Goal: Transaction & Acquisition: Purchase product/service

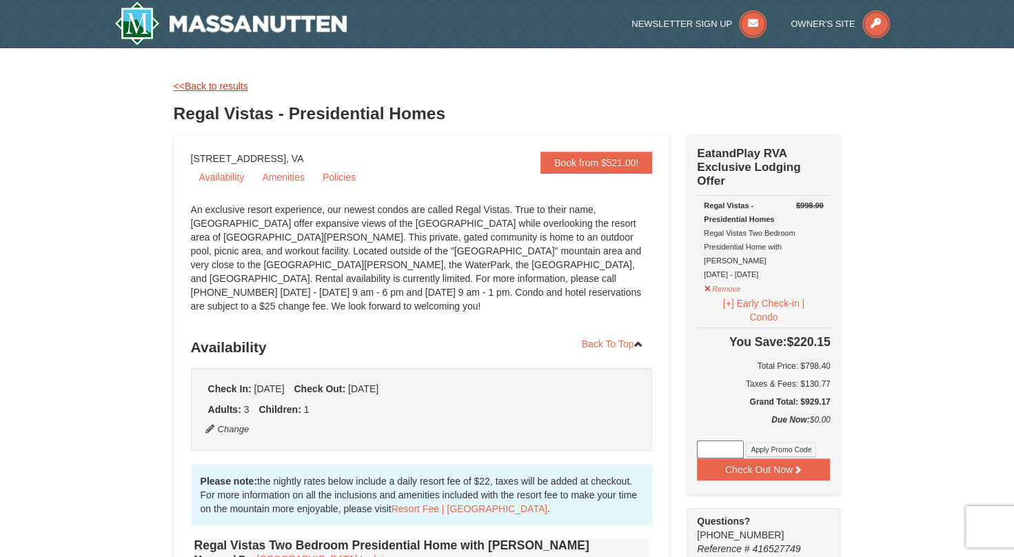
click at [221, 88] on link "<<Back to results" at bounding box center [211, 86] width 74 height 11
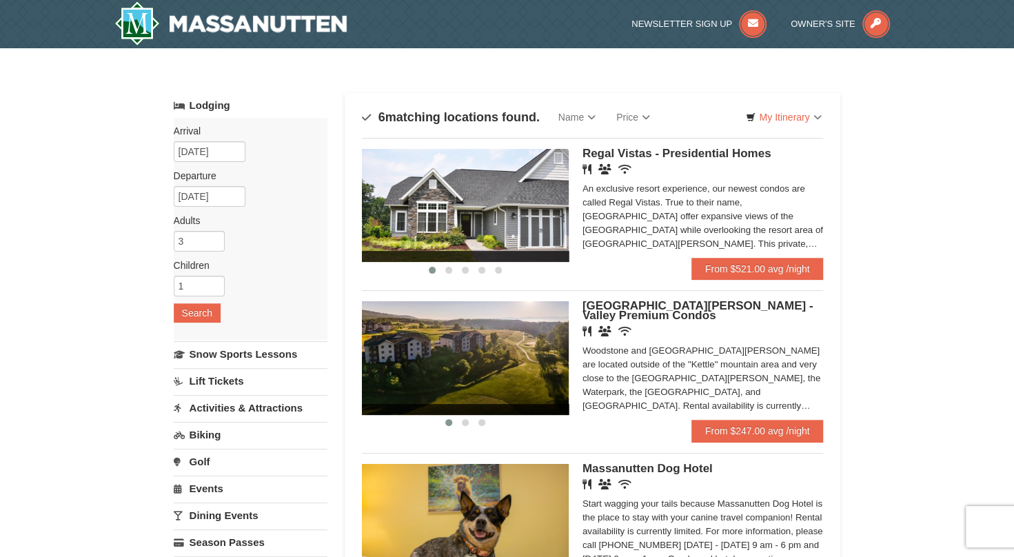
click at [216, 382] on link "Lift Tickets" at bounding box center [251, 381] width 154 height 26
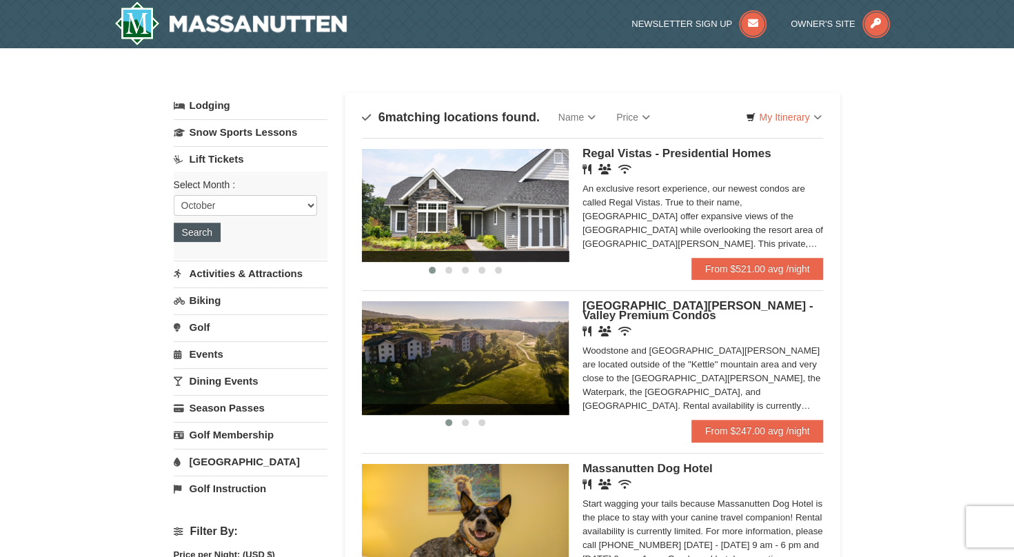
drag, startPoint x: 215, startPoint y: 217, endPoint x: 207, endPoint y: 227, distance: 12.7
click at [209, 225] on div "Select Month : Please format dates MM/DD/YYYY October November December January…" at bounding box center [251, 216] width 154 height 88
drag, startPoint x: 207, startPoint y: 227, endPoint x: 201, endPoint y: 231, distance: 7.5
click at [201, 231] on button "Search" at bounding box center [197, 232] width 47 height 19
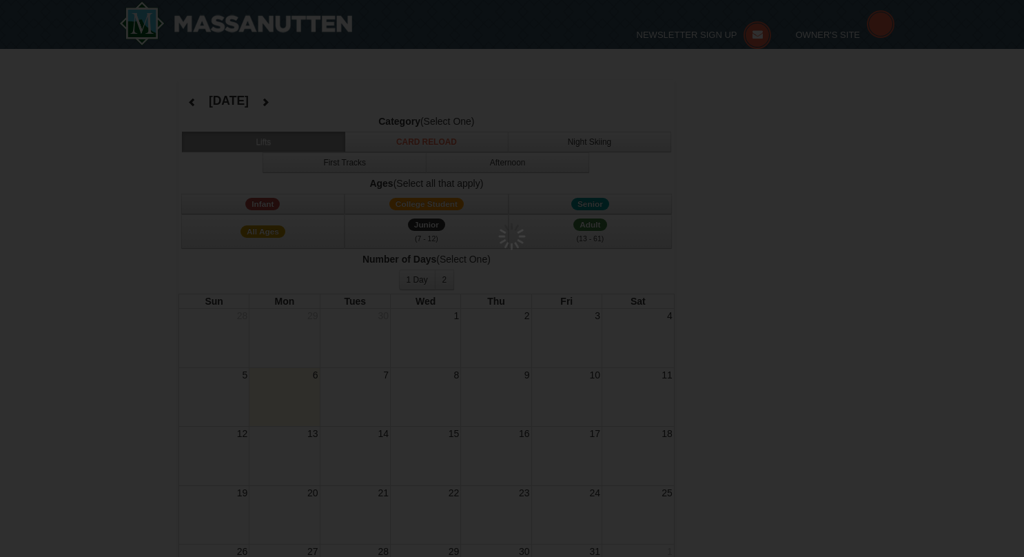
select select "10"
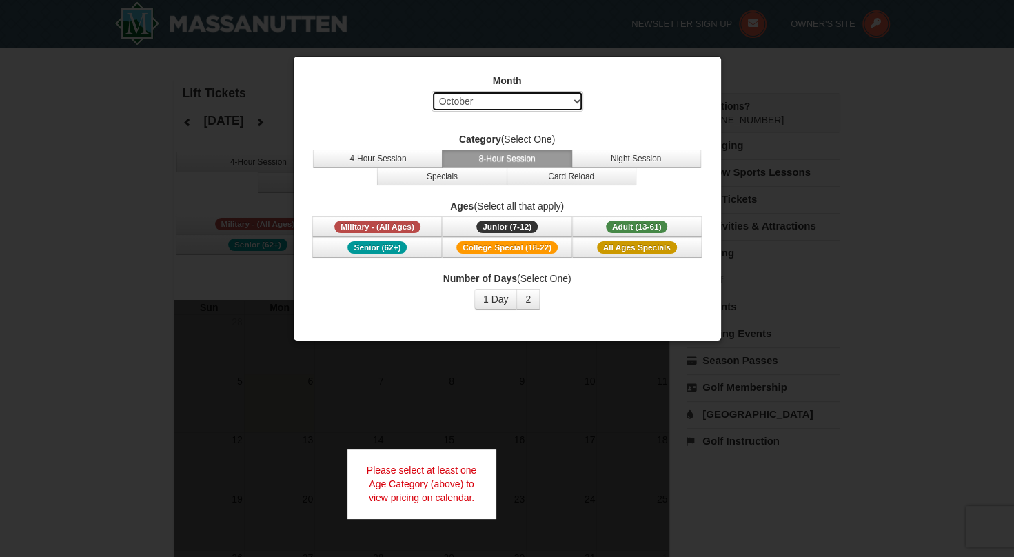
click at [526, 98] on select "Select October November December January February March April May June July Aug…" at bounding box center [507, 101] width 152 height 21
click at [518, 300] on button "2" at bounding box center [527, 299] width 23 height 21
click at [498, 298] on button "1 Day" at bounding box center [495, 299] width 43 height 21
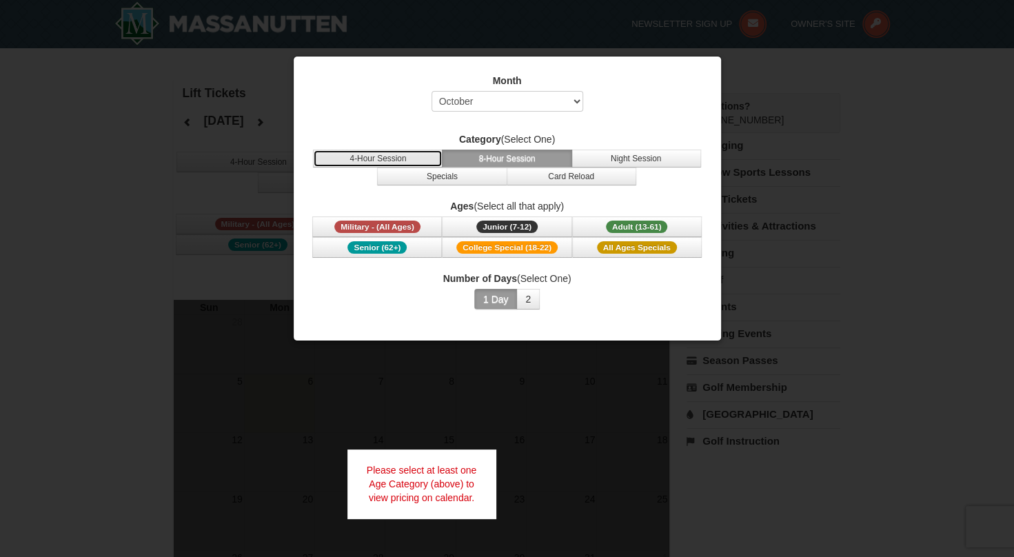
click at [409, 160] on button "4-Hour Session" at bounding box center [378, 159] width 130 height 18
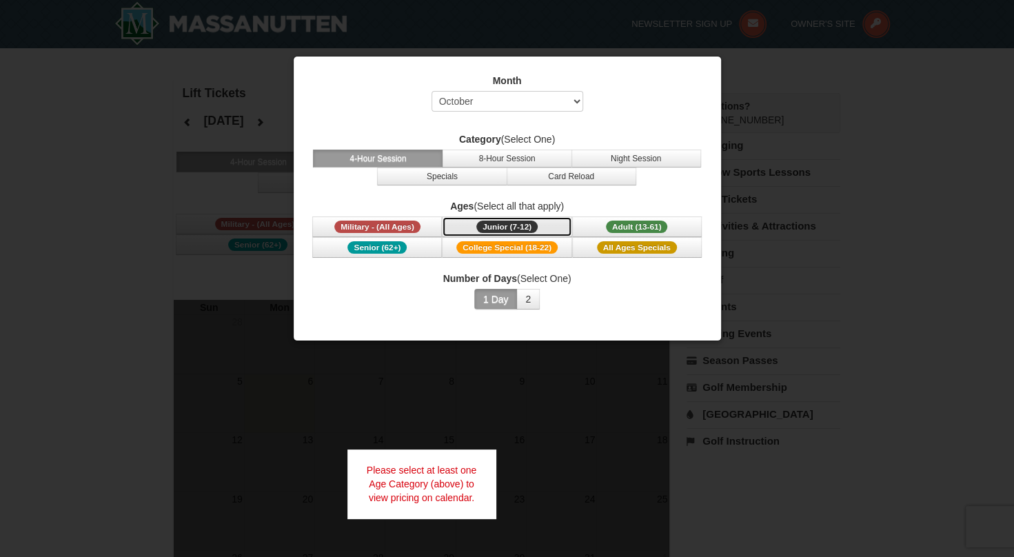
click at [513, 227] on span "Junior (7-12)" at bounding box center [506, 227] width 61 height 12
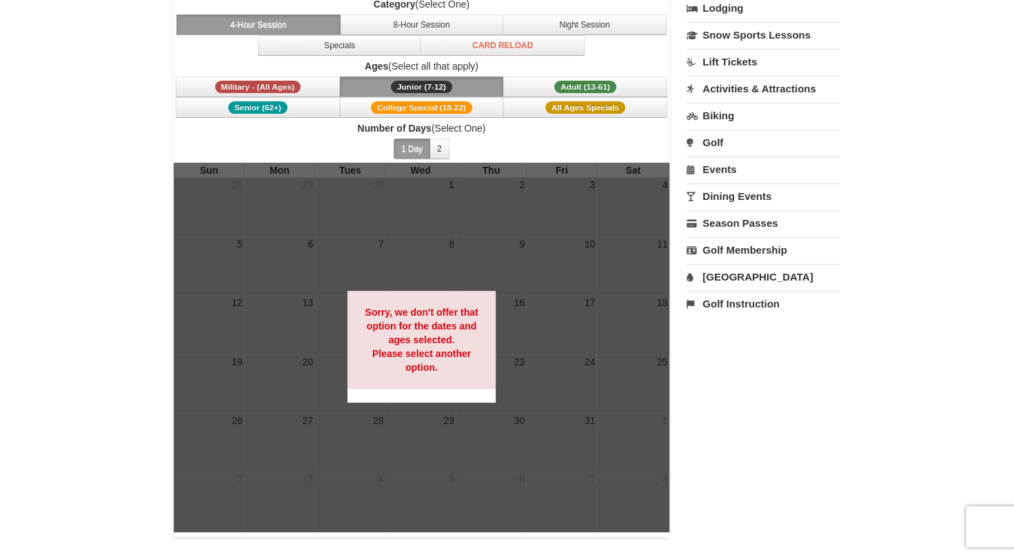
scroll to position [138, 0]
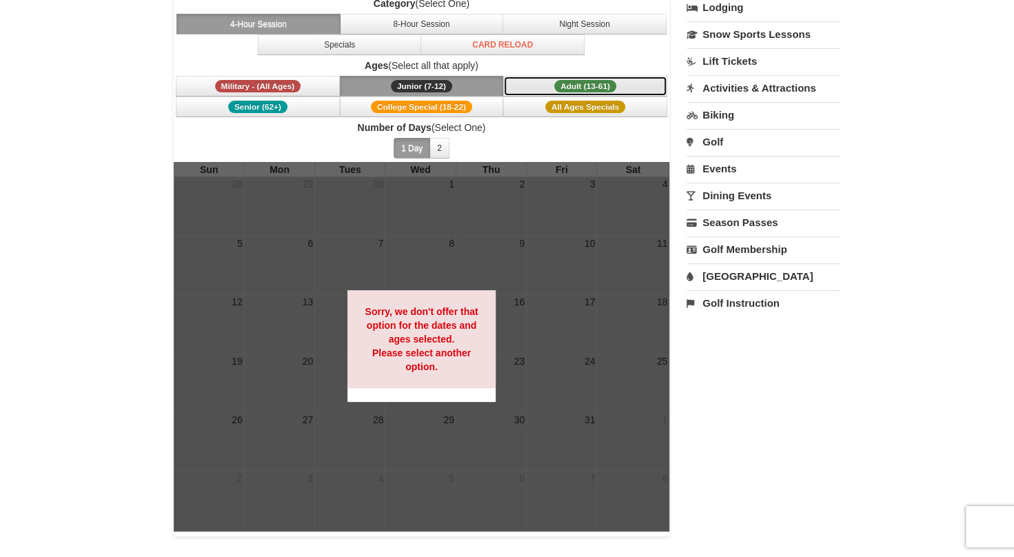
click at [589, 90] on span "Adult (13-61)" at bounding box center [585, 86] width 62 height 12
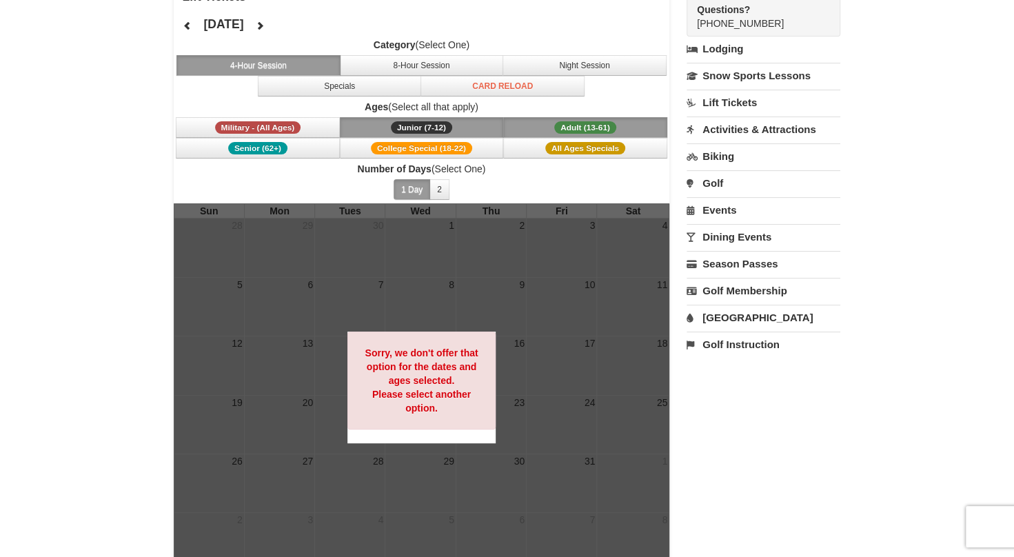
scroll to position [69, 0]
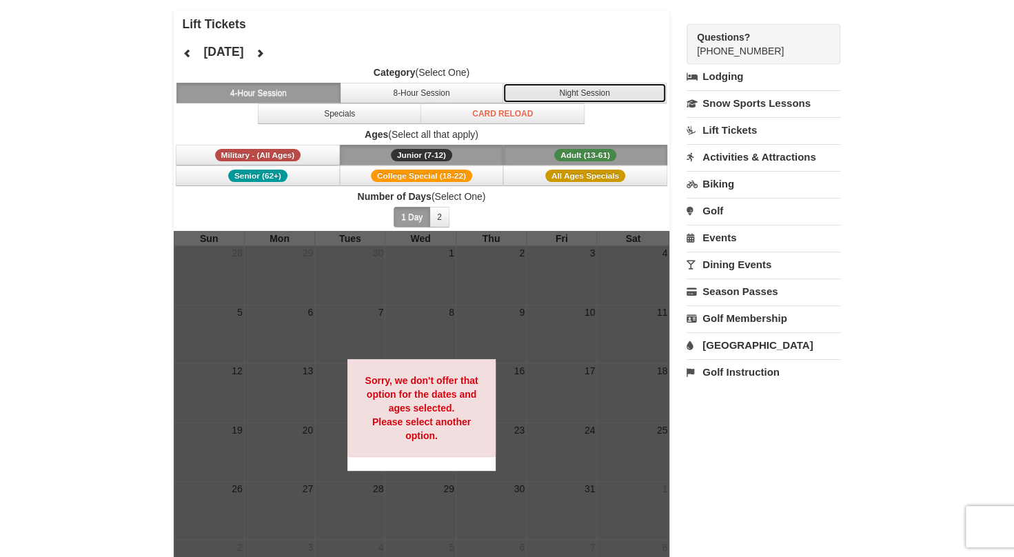
click at [582, 90] on button "Night Session" at bounding box center [584, 93] width 164 height 21
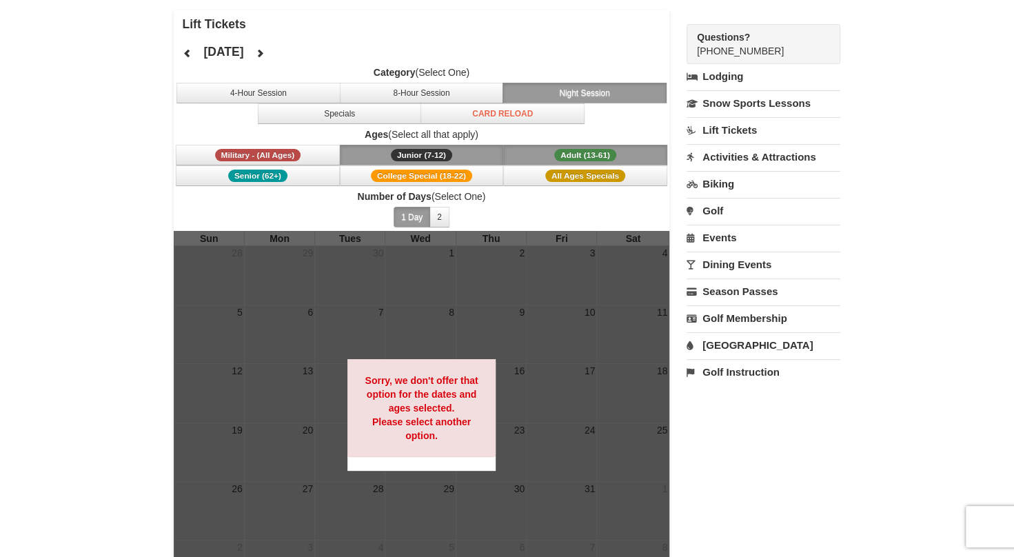
scroll to position [0, 0]
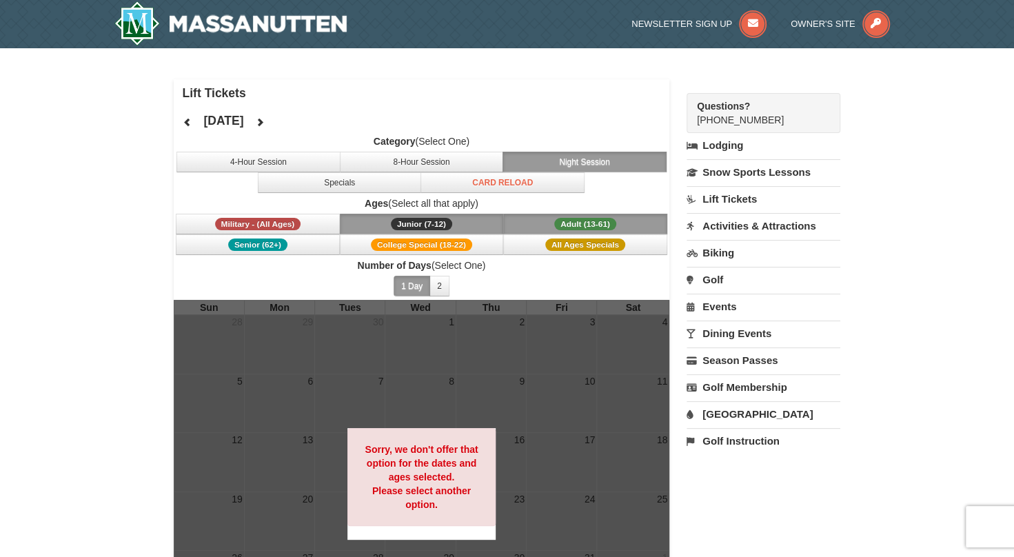
click at [737, 194] on link "Lift Tickets" at bounding box center [763, 199] width 154 height 26
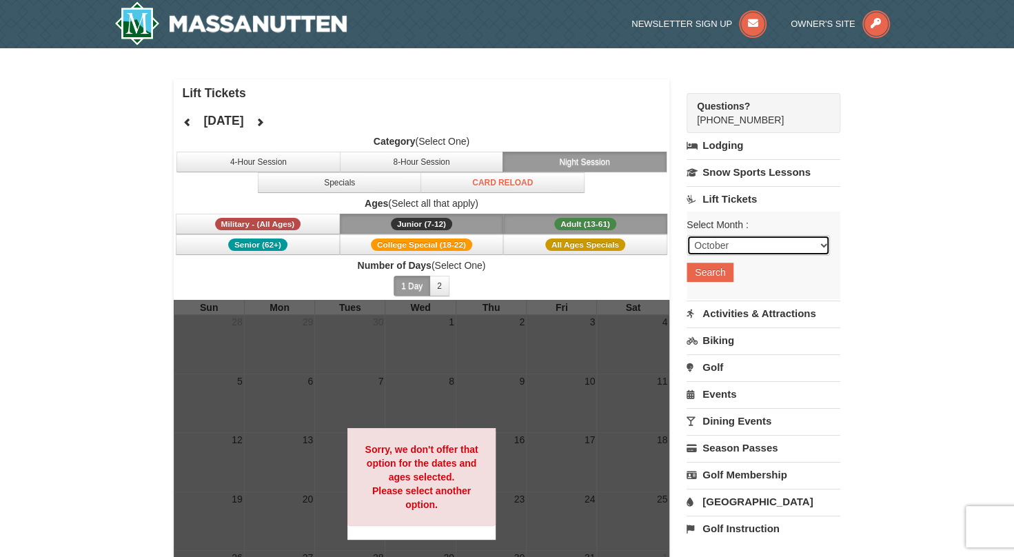
click at [730, 241] on select "October November December January February March April May June July August Sep…" at bounding box center [757, 245] width 143 height 21
select select "12"
click at [686, 235] on select "October November December January February March April May June July August Sep…" at bounding box center [757, 245] width 143 height 21
click at [722, 272] on button "Search" at bounding box center [709, 272] width 47 height 19
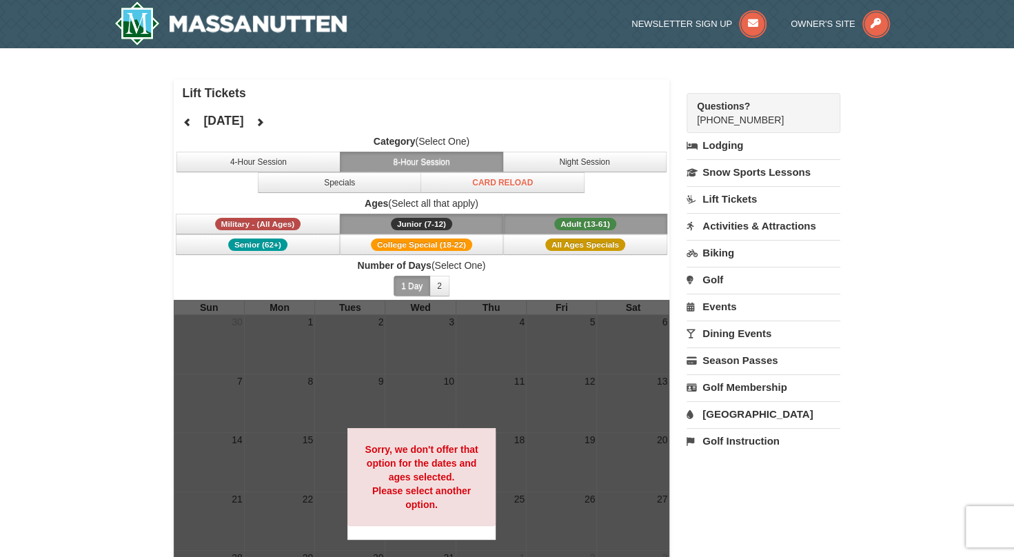
click at [596, 225] on span "Adult (13-61)" at bounding box center [585, 224] width 62 height 12
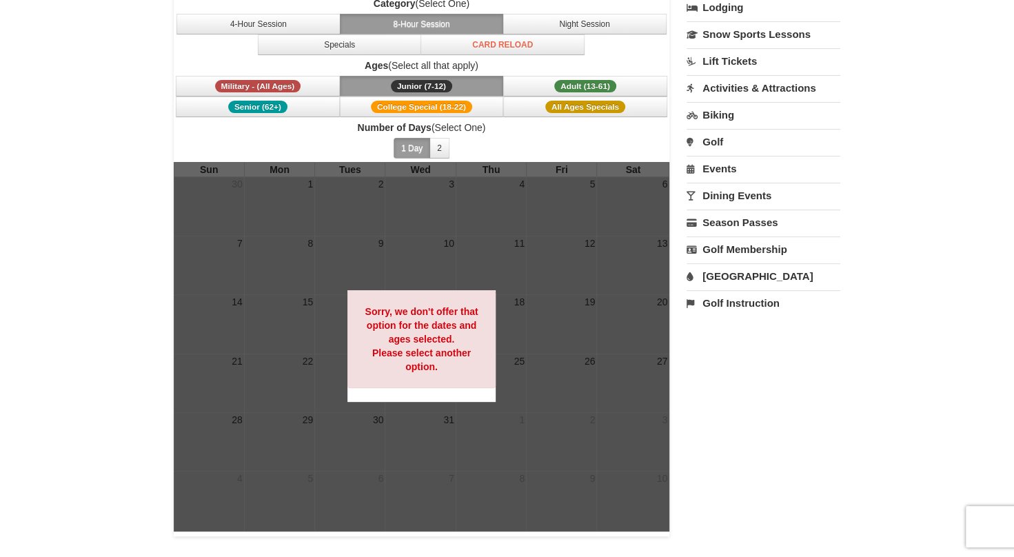
click at [733, 61] on link "Lift Tickets" at bounding box center [763, 61] width 154 height 26
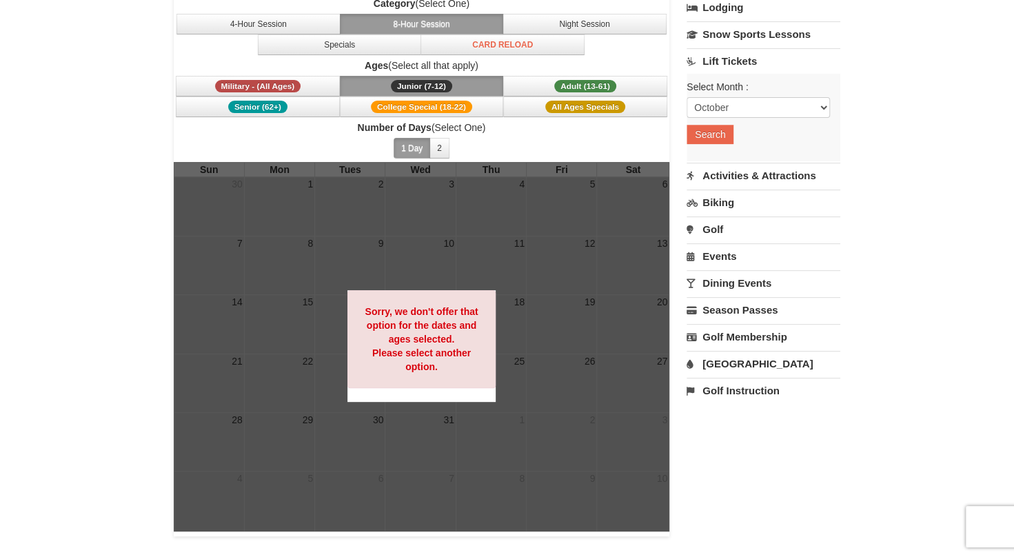
click at [713, 117] on div "Select Month : Please format dates MM/DD/YYYY October November December January…" at bounding box center [763, 118] width 154 height 88
click at [717, 109] on select "October November December January February March April May June July August Sep…" at bounding box center [757, 107] width 143 height 21
select select "1"
click at [686, 97] on select "October November December January February March April May June July August Sep…" at bounding box center [757, 107] width 143 height 21
click at [717, 142] on button "Search" at bounding box center [709, 134] width 47 height 19
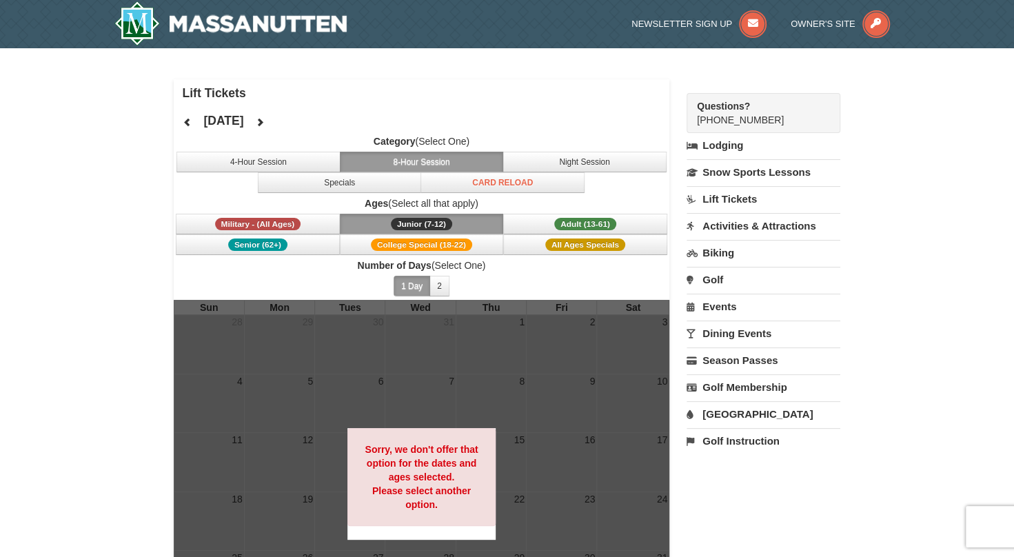
click at [731, 415] on link "[GEOGRAPHIC_DATA]" at bounding box center [763, 414] width 154 height 26
click at [713, 488] on div "Starting Please format dates MM/DD/YYYY Please format dates MM/DD/YYYY 10/06/20…" at bounding box center [763, 477] width 154 height 101
click at [722, 450] on input "[DATE]" at bounding box center [722, 460] width 72 height 21
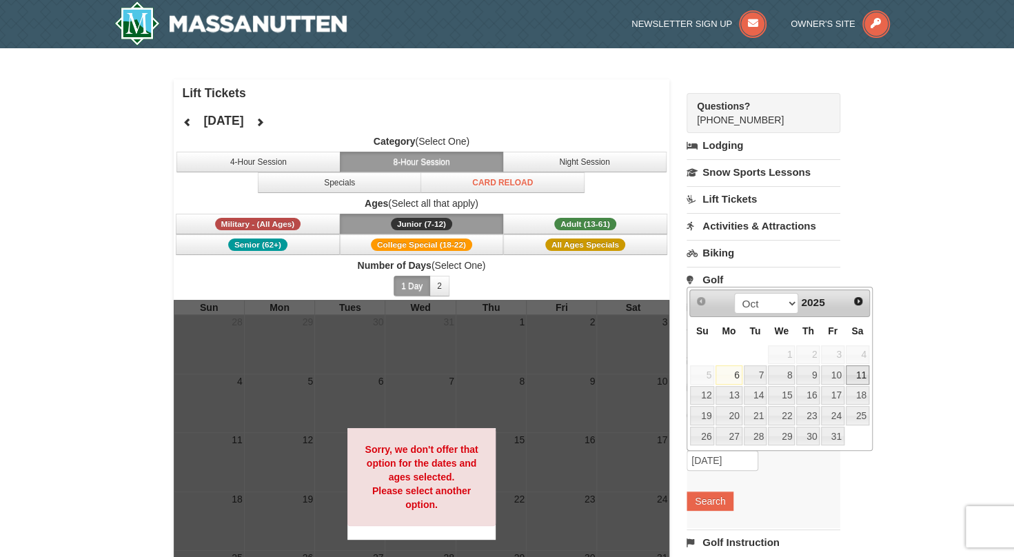
click at [857, 368] on link "11" at bounding box center [857, 374] width 23 height 19
type input "10/11/2025"
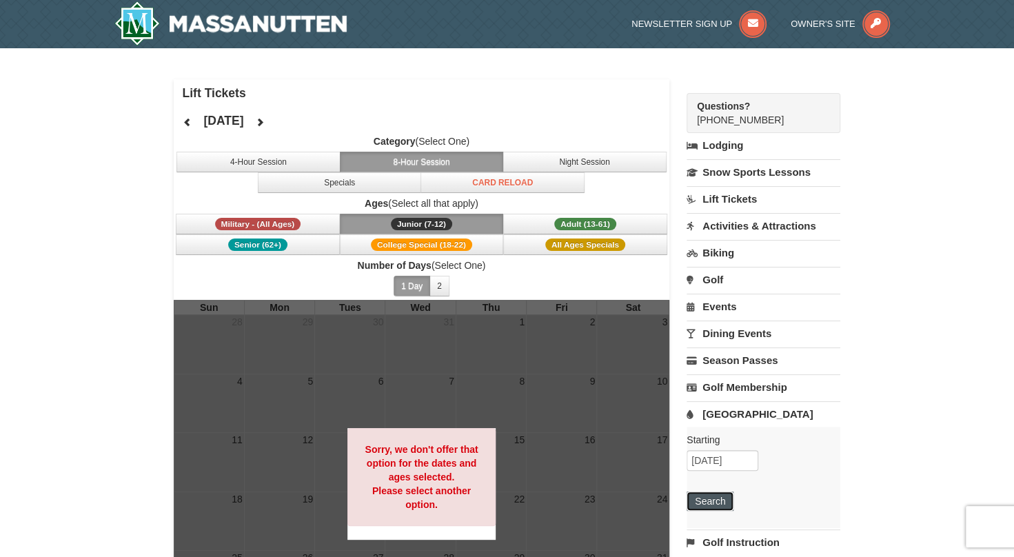
click at [725, 495] on button "Search" at bounding box center [709, 500] width 47 height 19
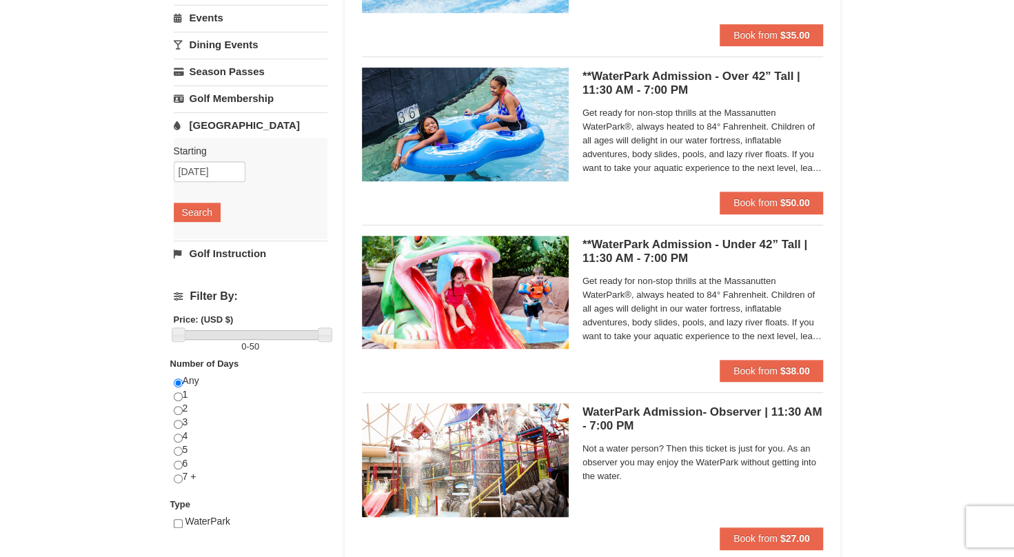
scroll to position [180, 0]
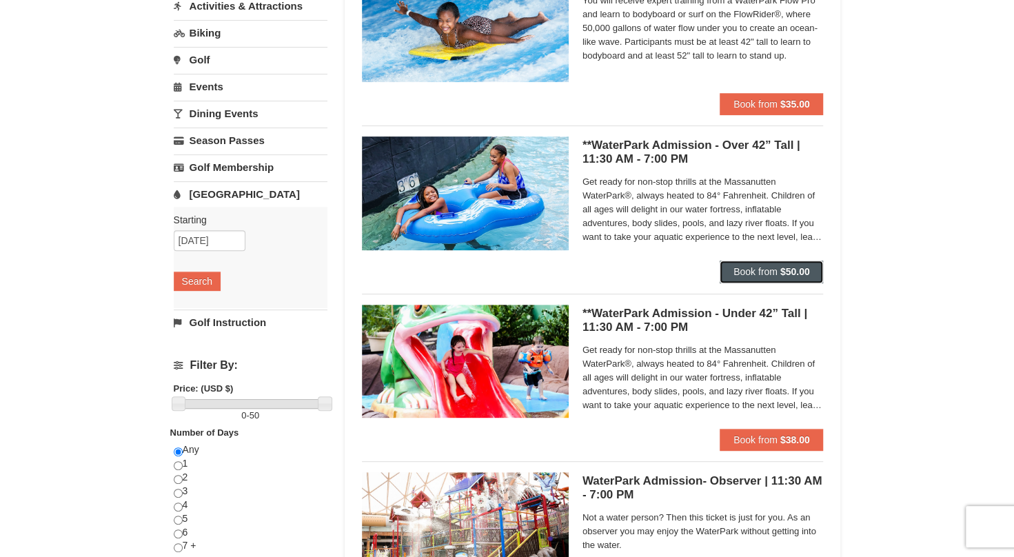
click at [788, 270] on strong "$50.00" at bounding box center [795, 271] width 30 height 11
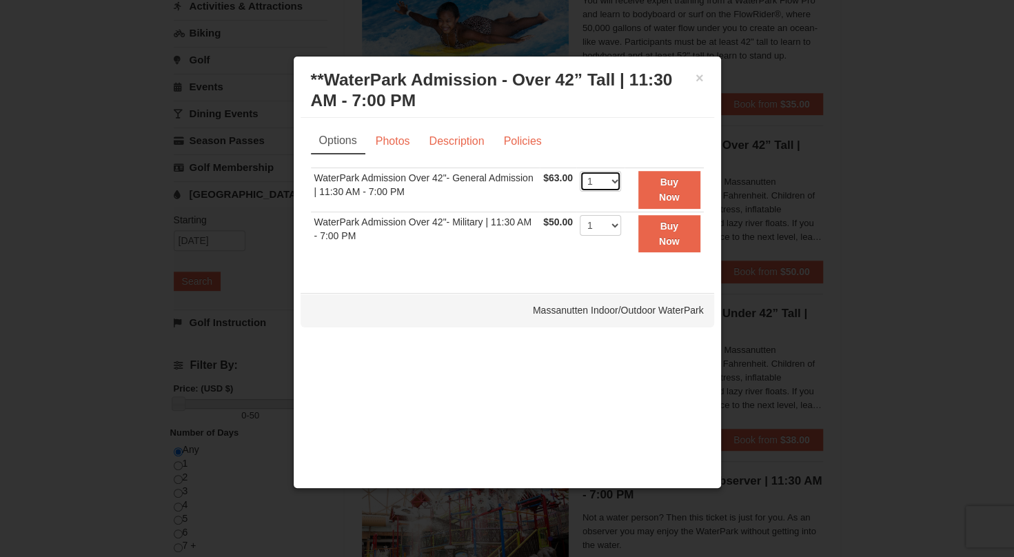
click at [617, 181] on select "1 2 3 4 5 6 7 8 9 10 11 12 13 14 15 16 17 18 19 20 21 22" at bounding box center [600, 181] width 41 height 21
select select "3"
click at [580, 171] on select "1 2 3 4 5 6 7 8 9 10 11 12 13 14 15 16 17 18 19 20 21 22" at bounding box center [600, 181] width 41 height 21
click at [664, 184] on strong "Buy Now" at bounding box center [669, 189] width 21 height 26
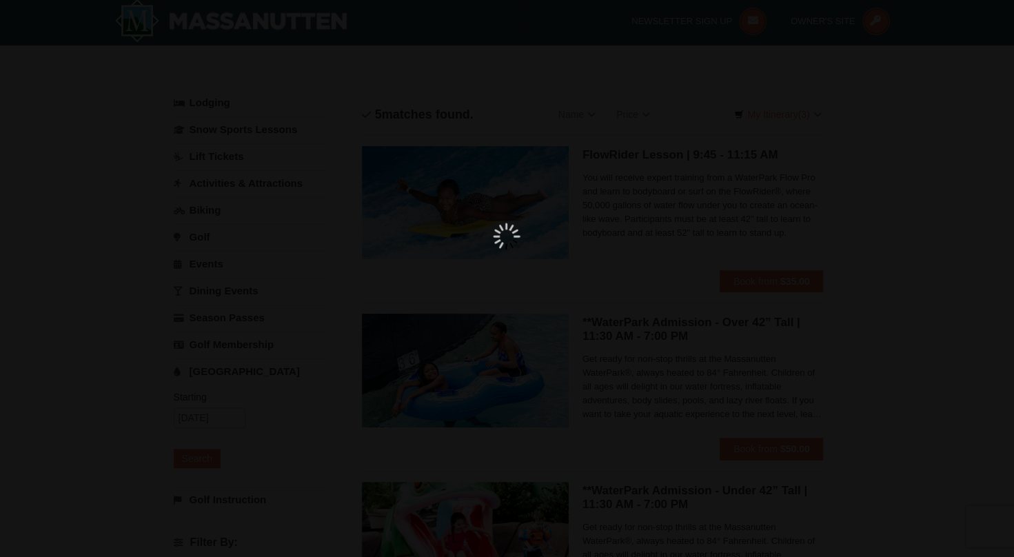
scroll to position [4, 0]
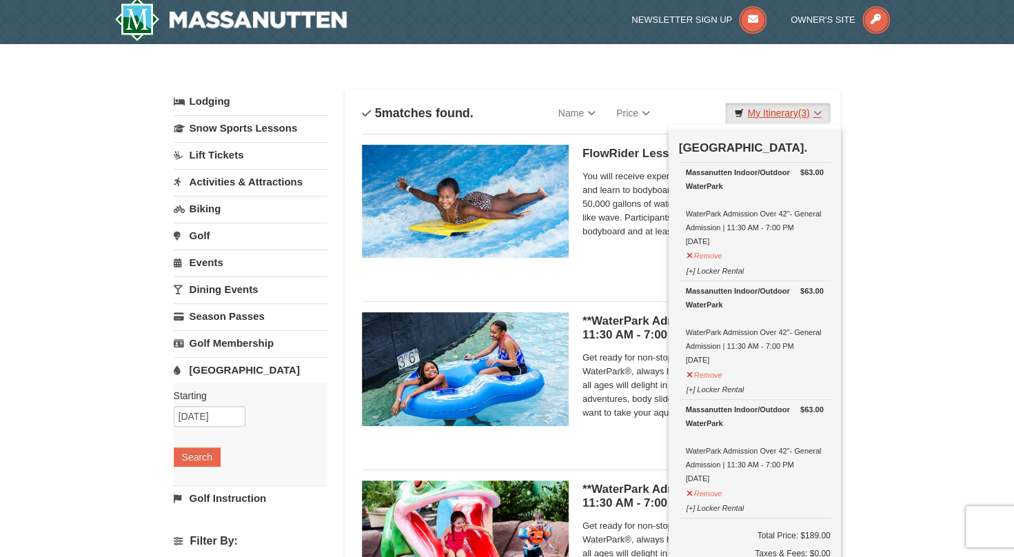
click at [795, 105] on link "My Itinerary (3)" at bounding box center [777, 113] width 105 height 21
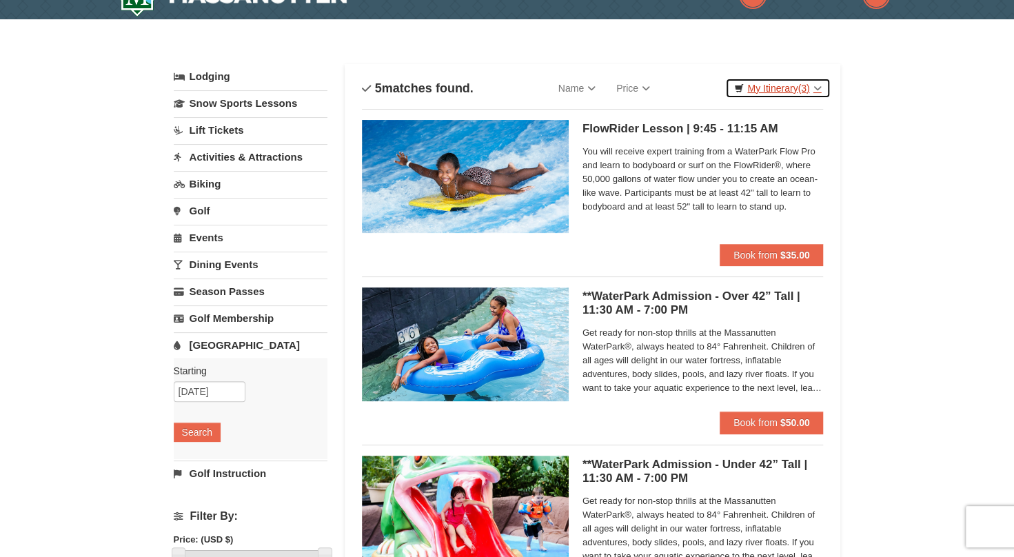
scroll to position [0, 0]
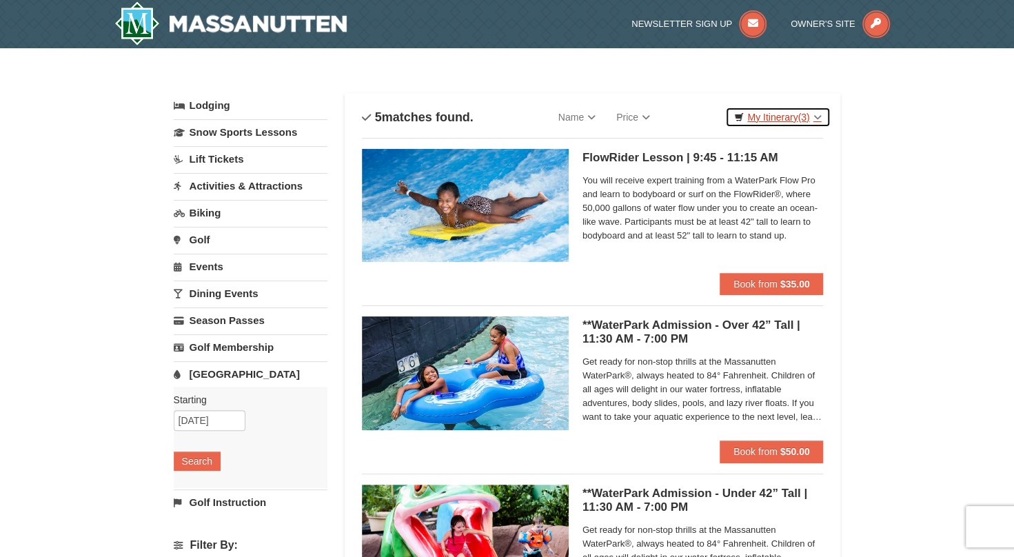
click at [761, 116] on link "My Itinerary (3)" at bounding box center [777, 117] width 105 height 21
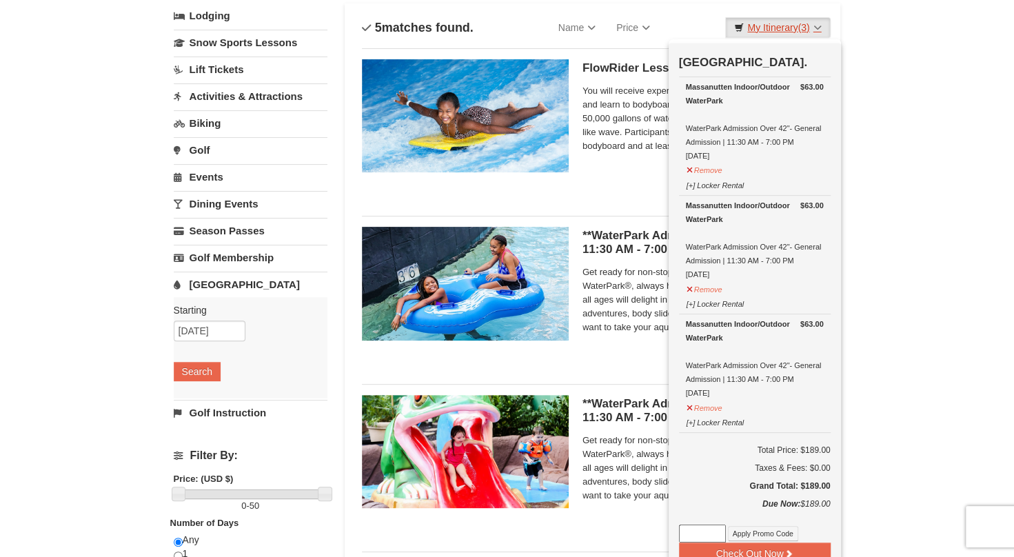
scroll to position [138, 0]
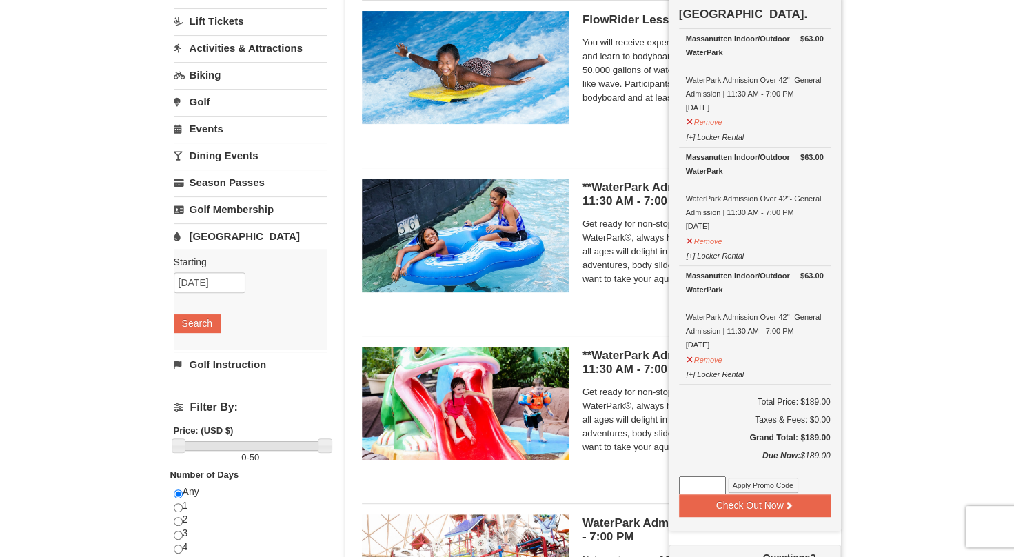
click at [715, 489] on input at bounding box center [702, 485] width 47 height 18
type input "EatandPlayRVAStay25"
click at [746, 507] on button "Check Out Now" at bounding box center [755, 505] width 152 height 22
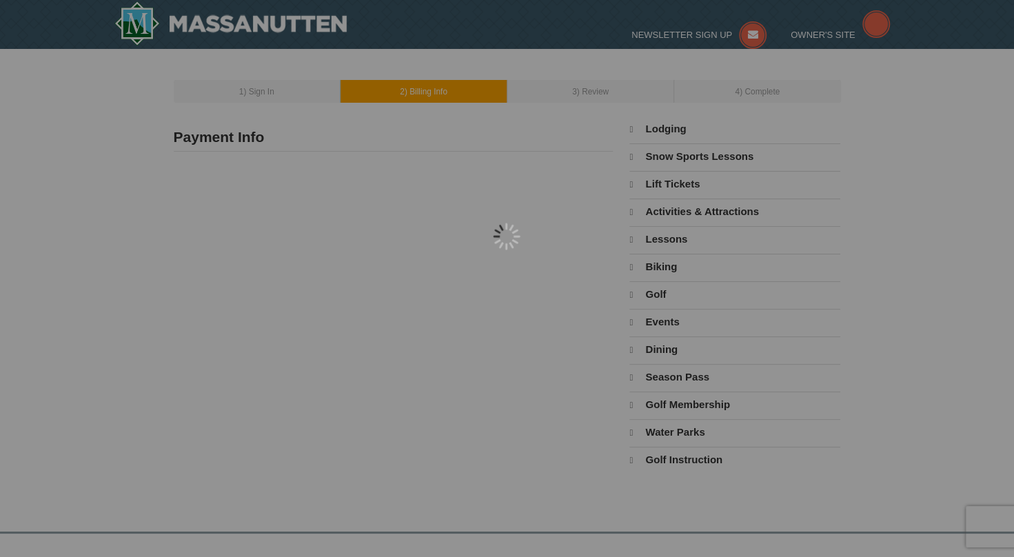
select select "10"
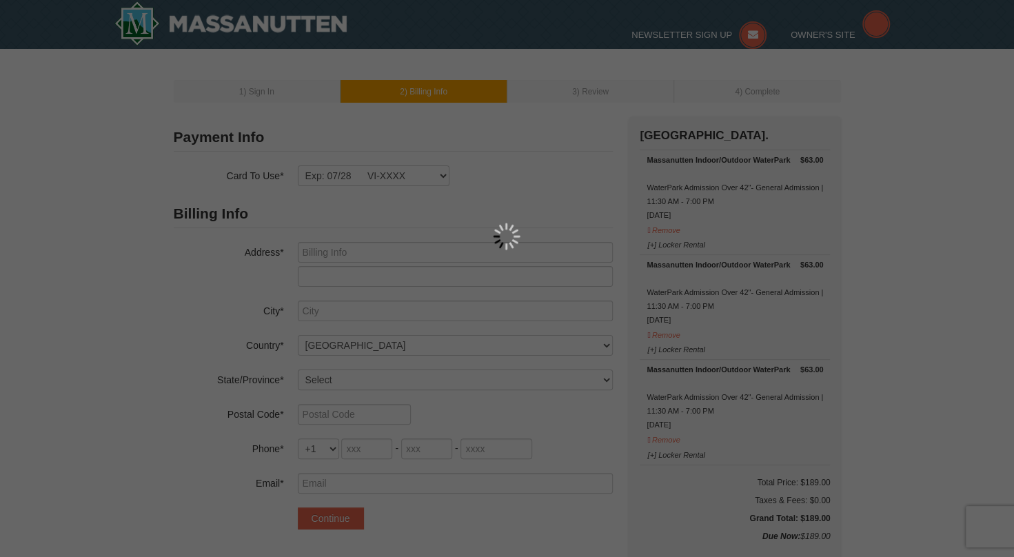
type input "[STREET_ADDRESS]"
type input "Woodbridge"
select select "VA"
type input "22192"
type input "571"
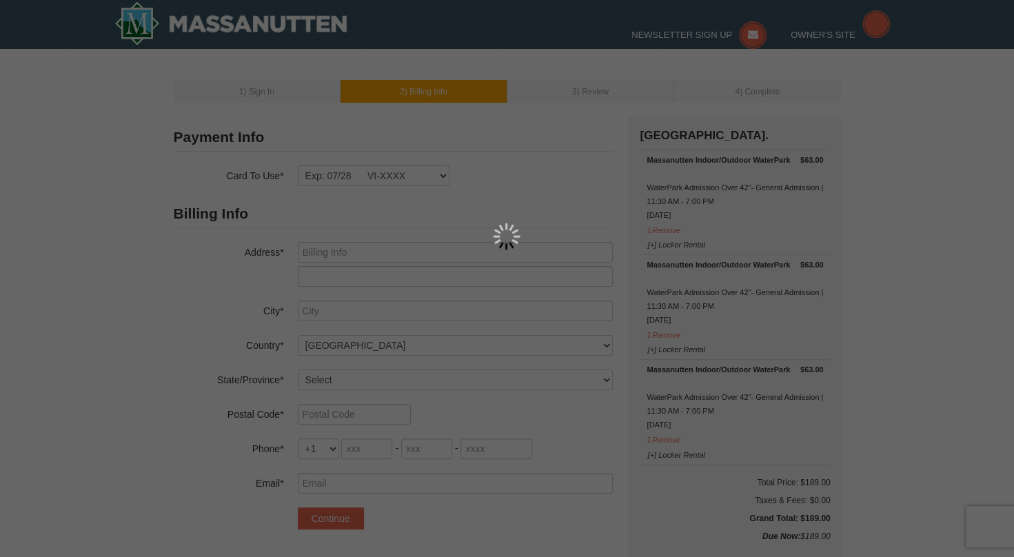
type input "373"
type input "9034"
type input "[EMAIL_ADDRESS][DOMAIN_NAME]"
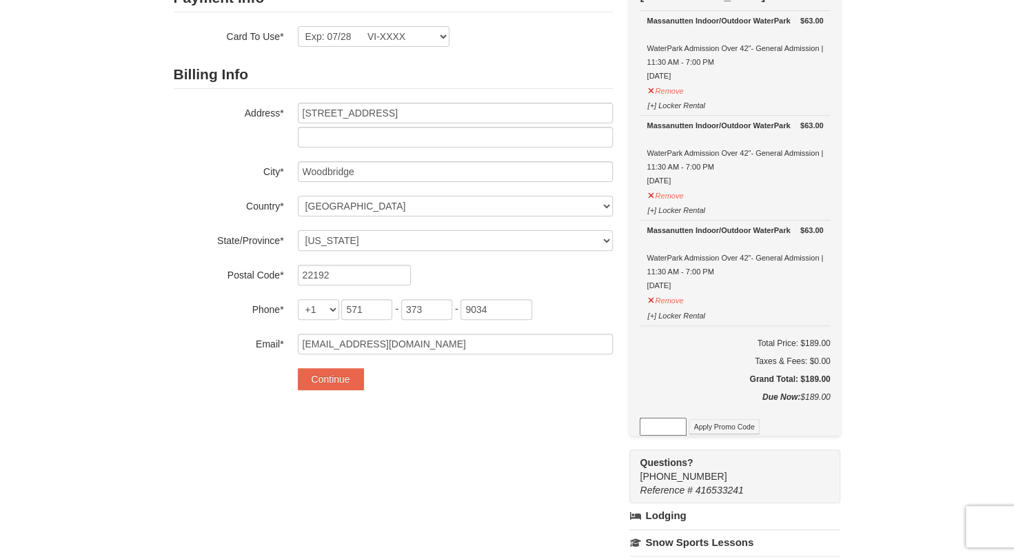
scroll to position [207, 0]
